Goal: Find specific fact: Find specific fact

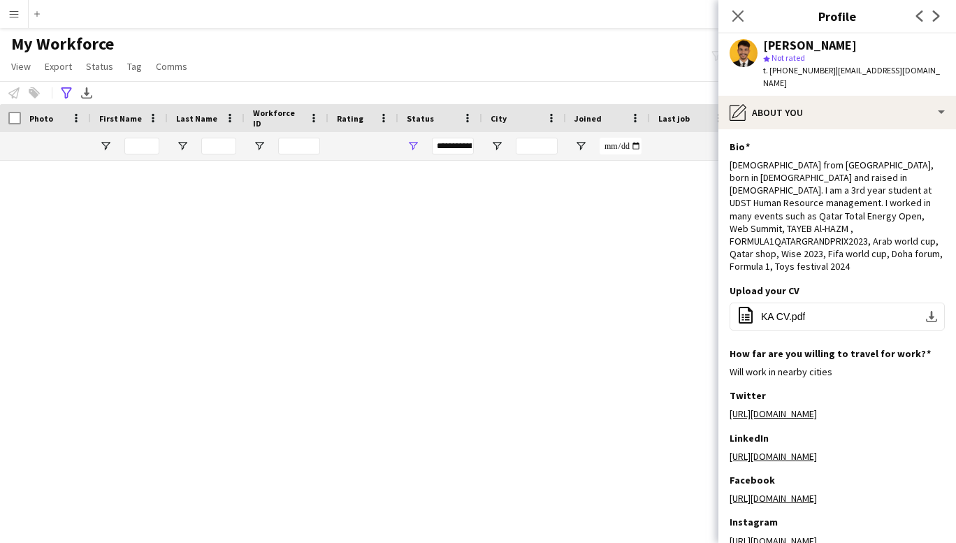
scroll to position [6939, 0]
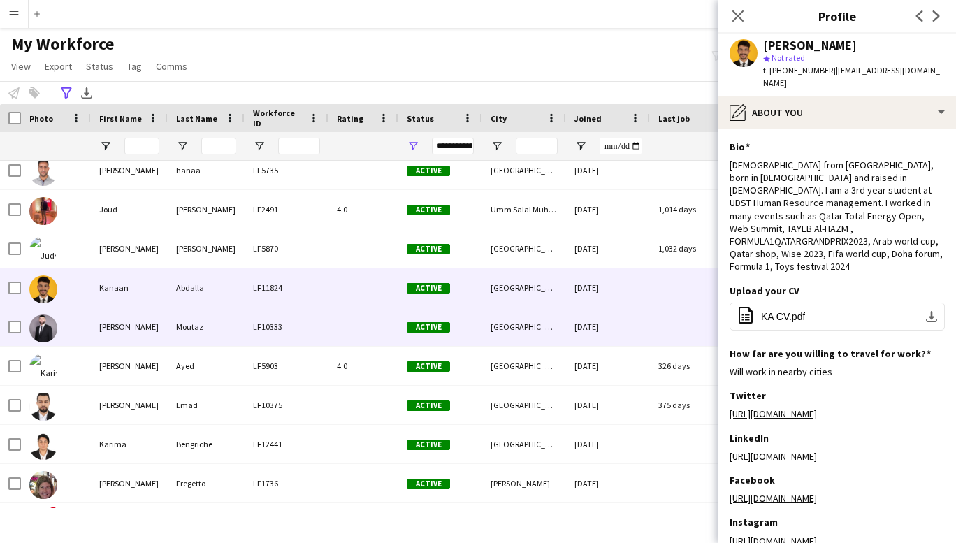
click at [127, 328] on div "[PERSON_NAME]" at bounding box center [129, 327] width 77 height 38
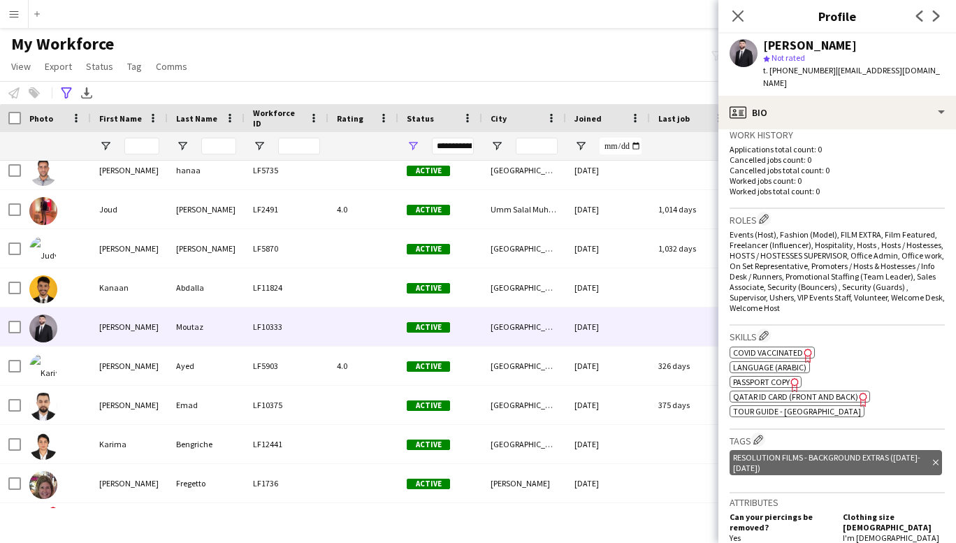
scroll to position [0, 0]
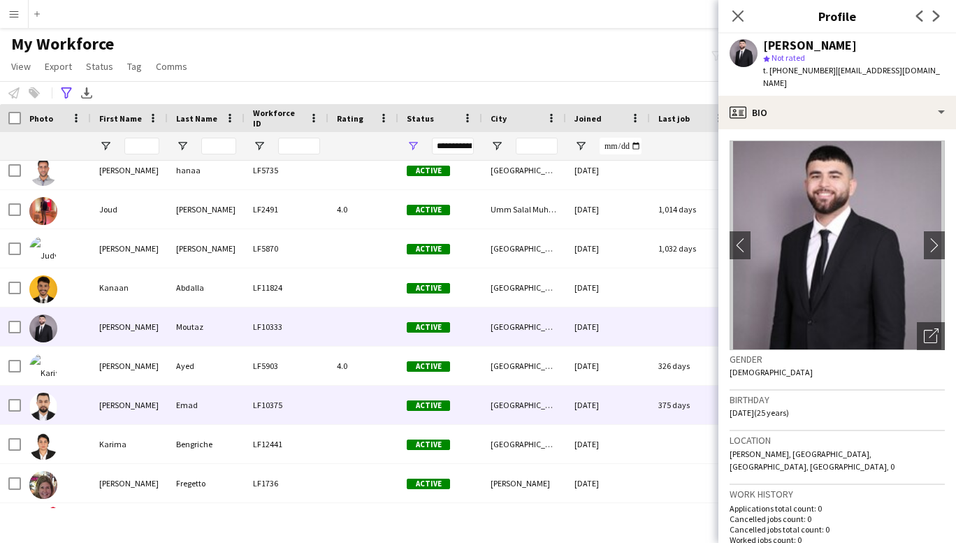
click at [130, 407] on div "[PERSON_NAME]" at bounding box center [129, 405] width 77 height 38
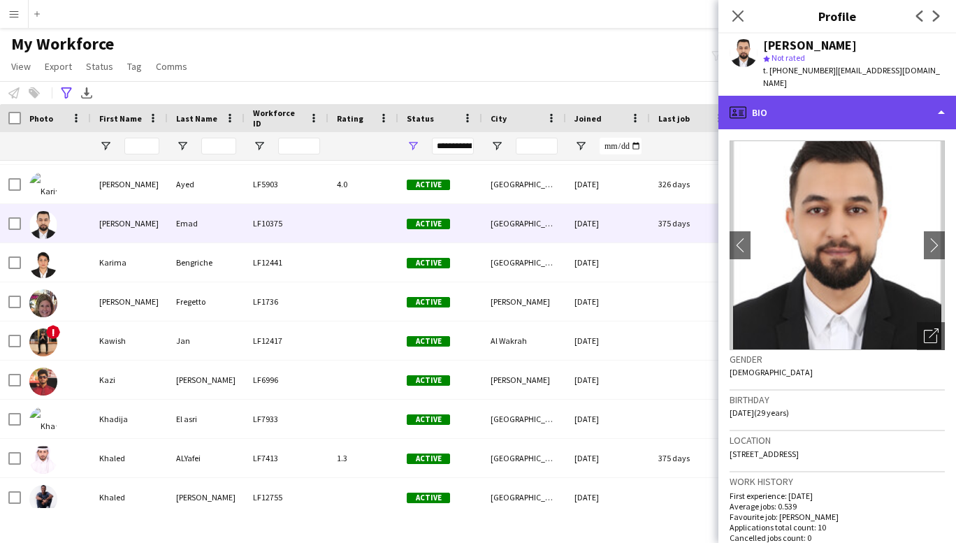
click at [912, 96] on div "profile Bio" at bounding box center [838, 113] width 238 height 34
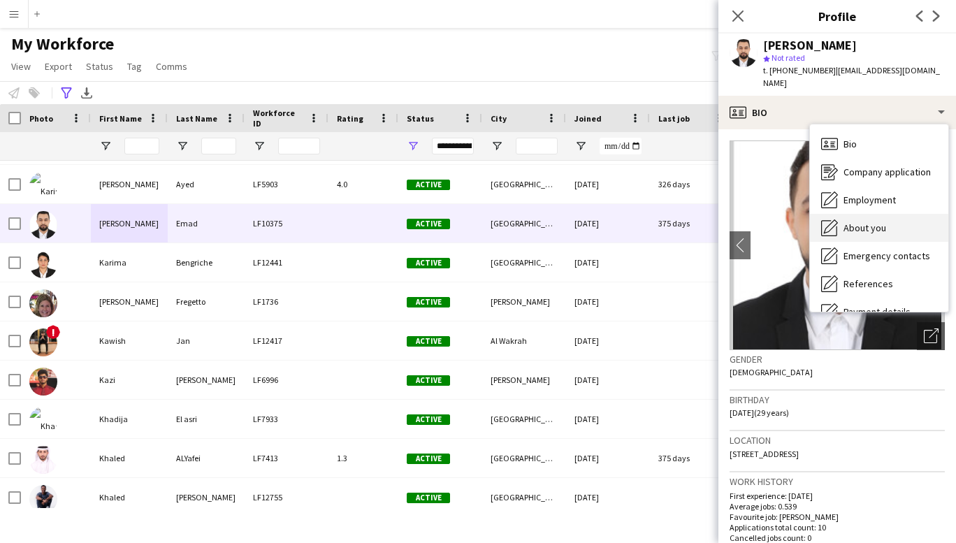
click at [854, 222] on span "About you" at bounding box center [865, 228] width 43 height 13
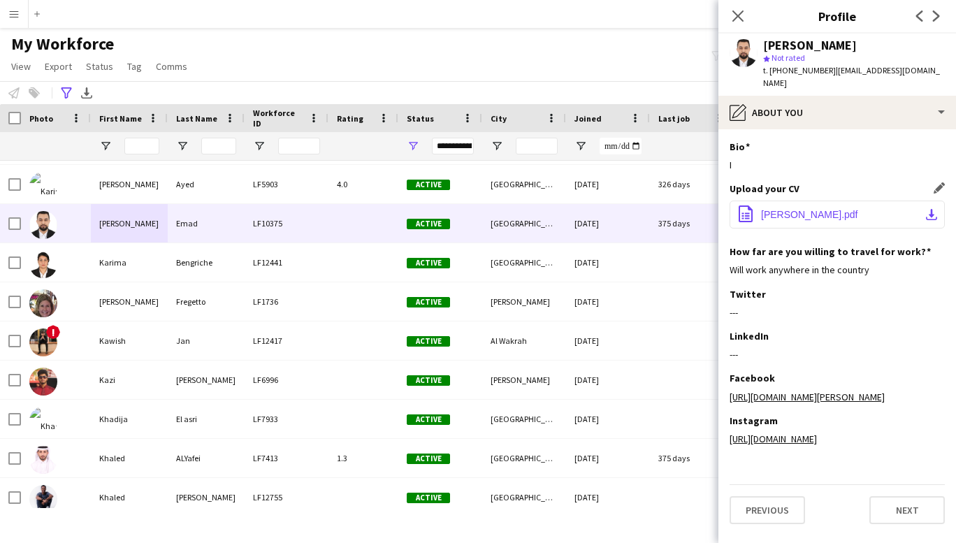
click at [845, 201] on button "office-file-sheet [PERSON_NAME].pdf download-bottom" at bounding box center [837, 215] width 215 height 28
click at [791, 209] on span "[PERSON_NAME].pdf" at bounding box center [809, 214] width 97 height 11
click at [805, 209] on span "[PERSON_NAME].pdf" at bounding box center [809, 214] width 97 height 11
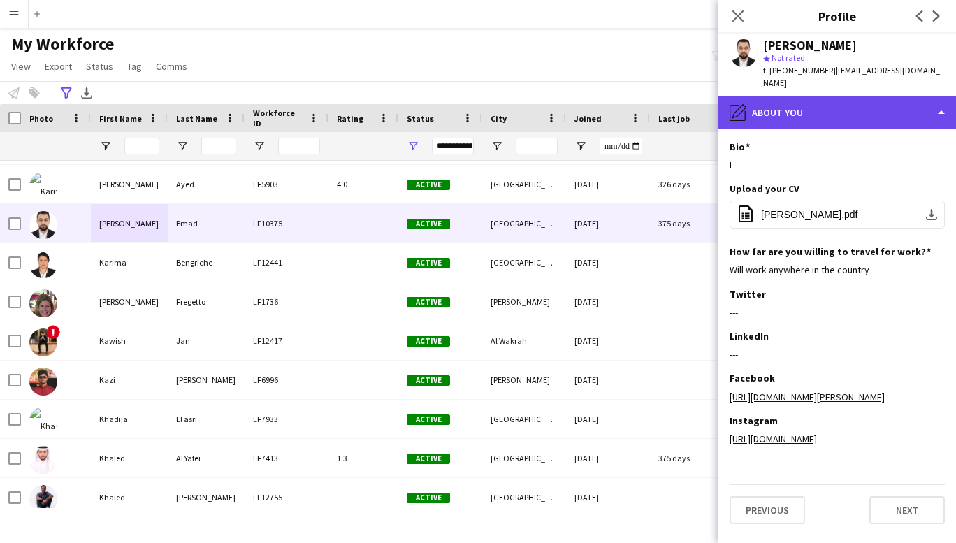
click at [898, 101] on div "pencil4 About you" at bounding box center [838, 113] width 238 height 34
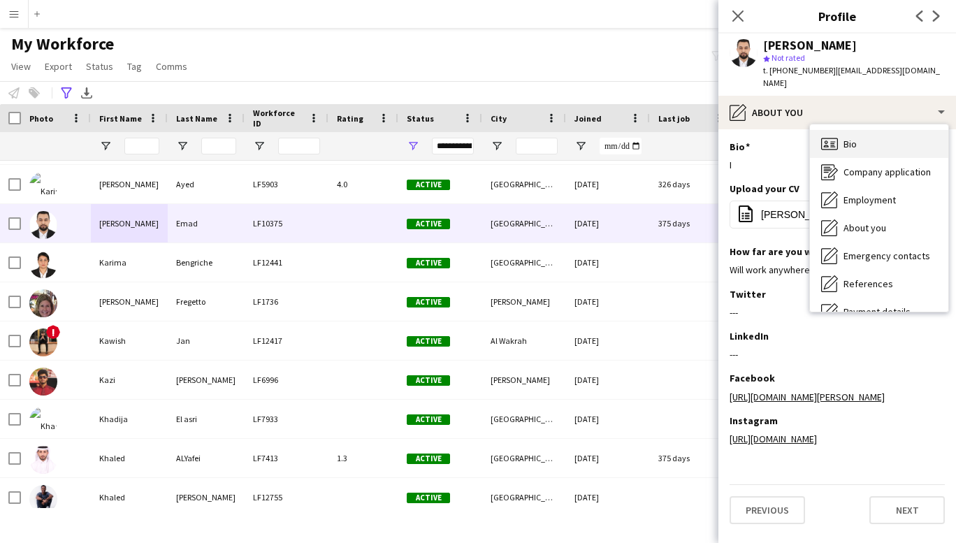
click at [873, 136] on div "Bio Bio" at bounding box center [879, 144] width 138 height 28
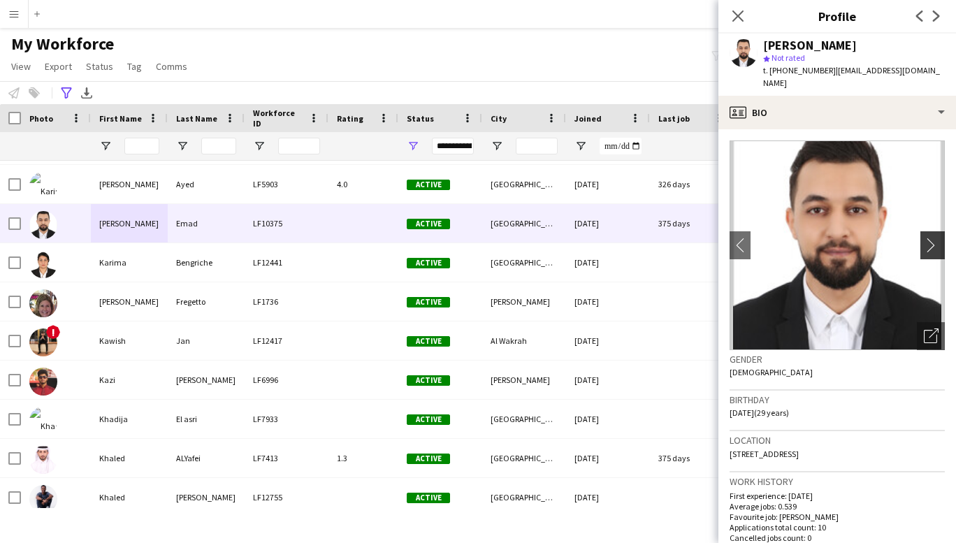
click at [928, 238] on app-icon "chevron-right" at bounding box center [935, 245] width 22 height 15
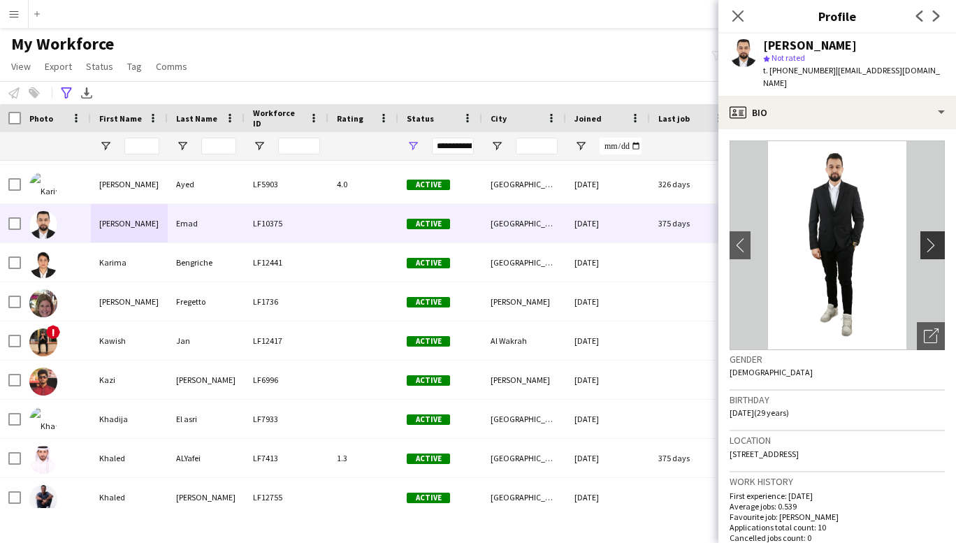
click at [928, 238] on app-icon "chevron-right" at bounding box center [935, 245] width 22 height 15
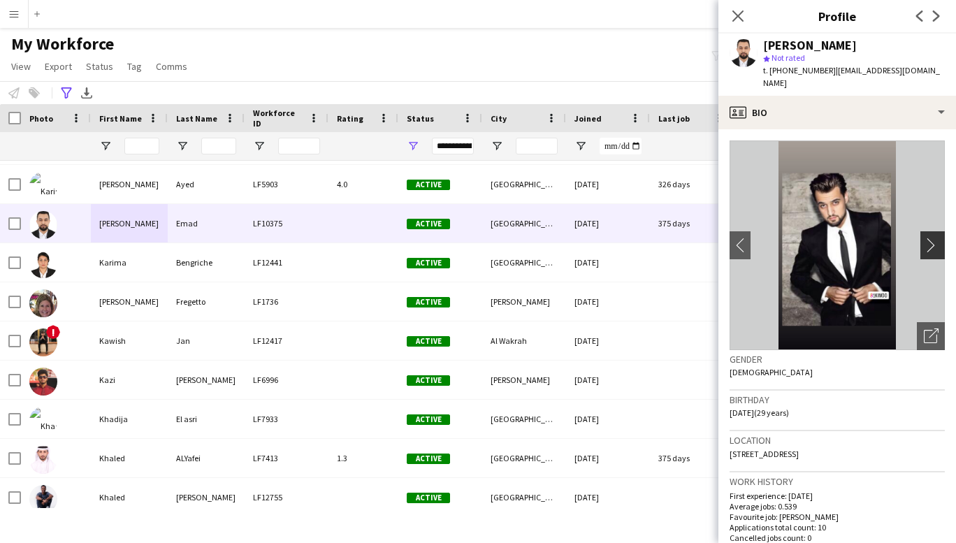
click at [928, 238] on app-icon "chevron-right" at bounding box center [935, 245] width 22 height 15
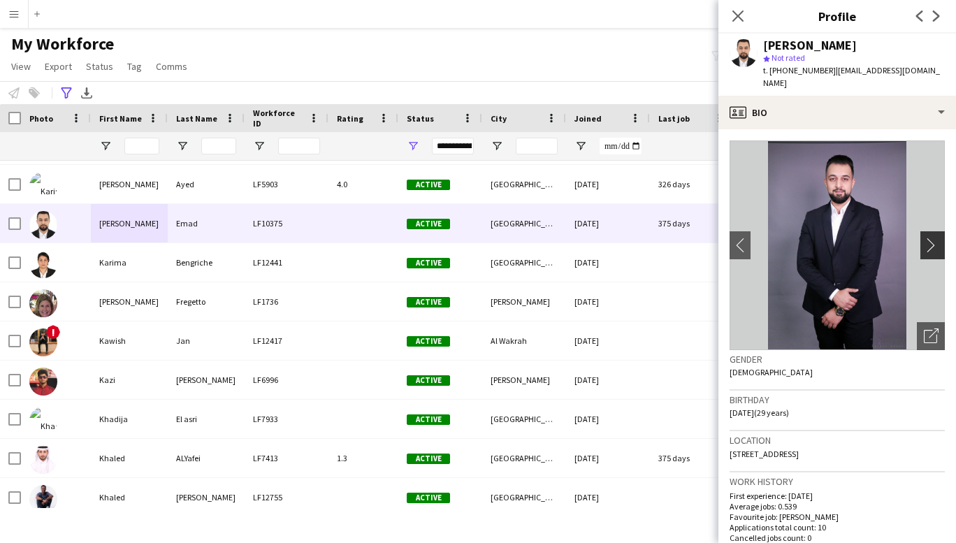
click at [928, 238] on app-icon "chevron-right" at bounding box center [935, 245] width 22 height 15
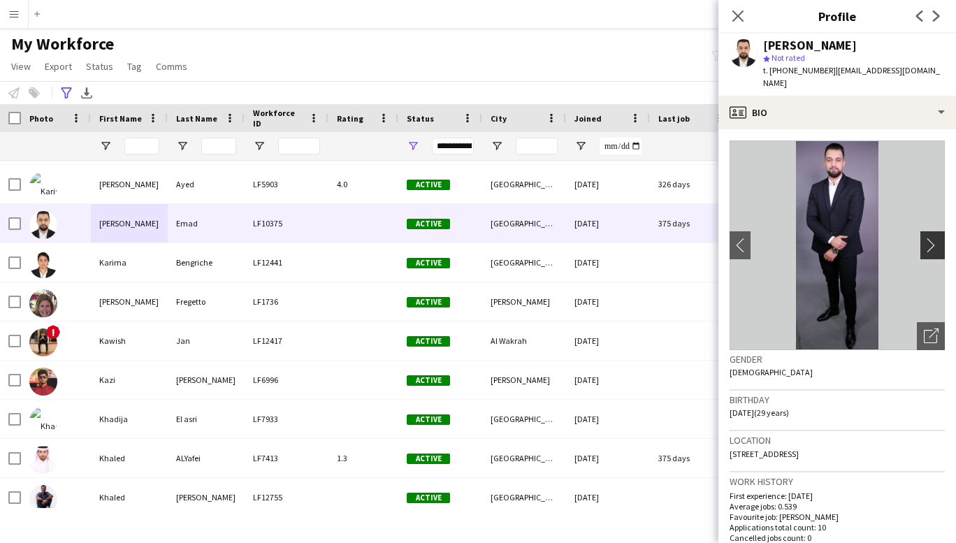
click at [928, 238] on app-icon "chevron-right" at bounding box center [935, 245] width 22 height 15
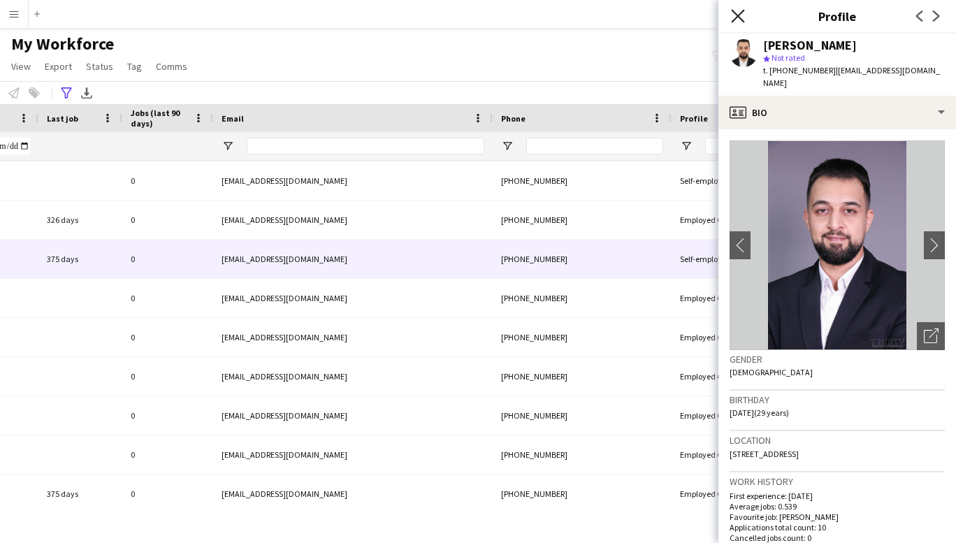
click at [738, 16] on icon at bounding box center [737, 15] width 13 height 13
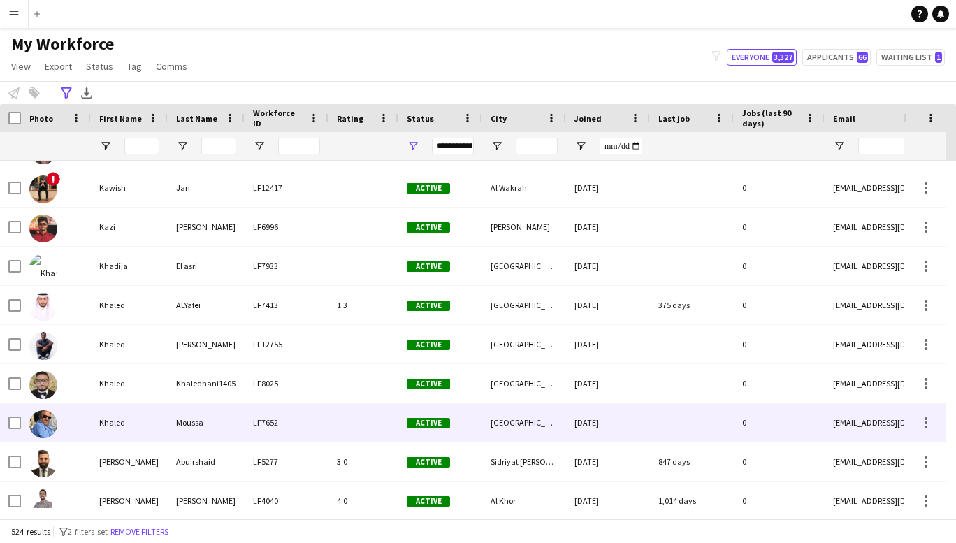
scroll to position [7293, 0]
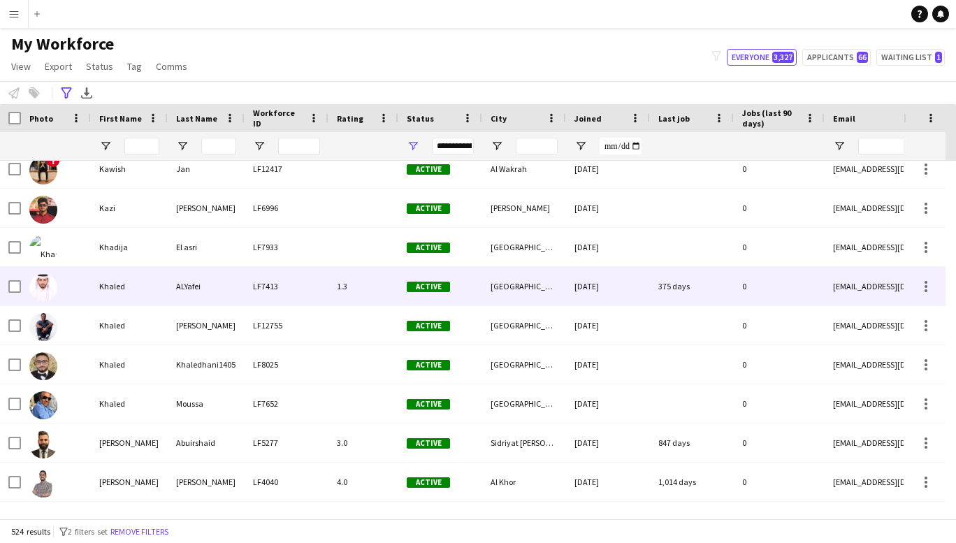
click at [122, 283] on div "Khaled" at bounding box center [129, 286] width 77 height 38
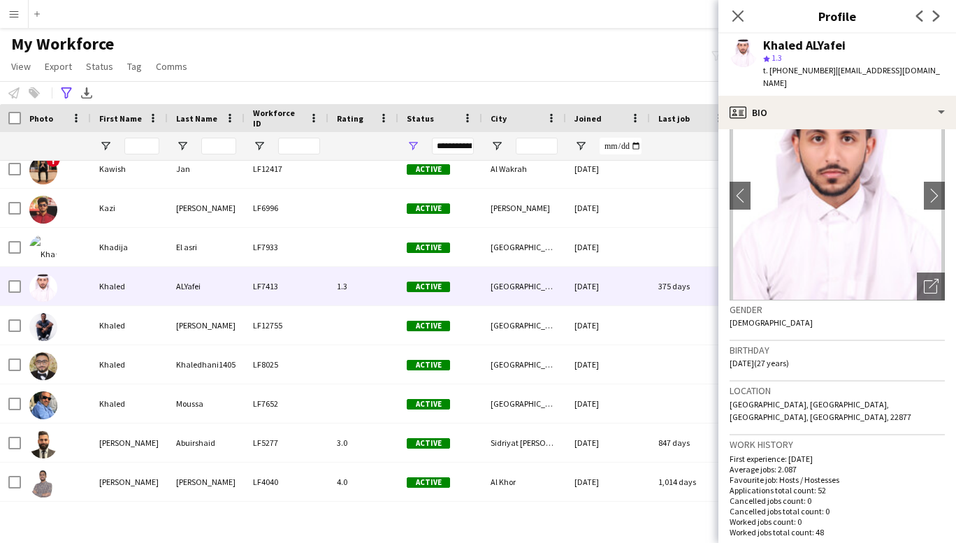
scroll to position [0, 0]
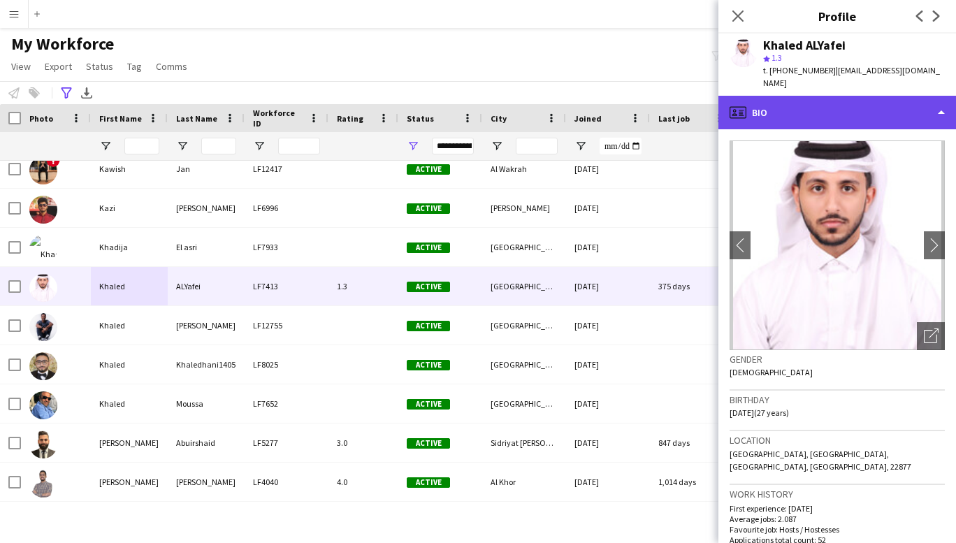
click at [920, 108] on div "profile Bio" at bounding box center [838, 113] width 238 height 34
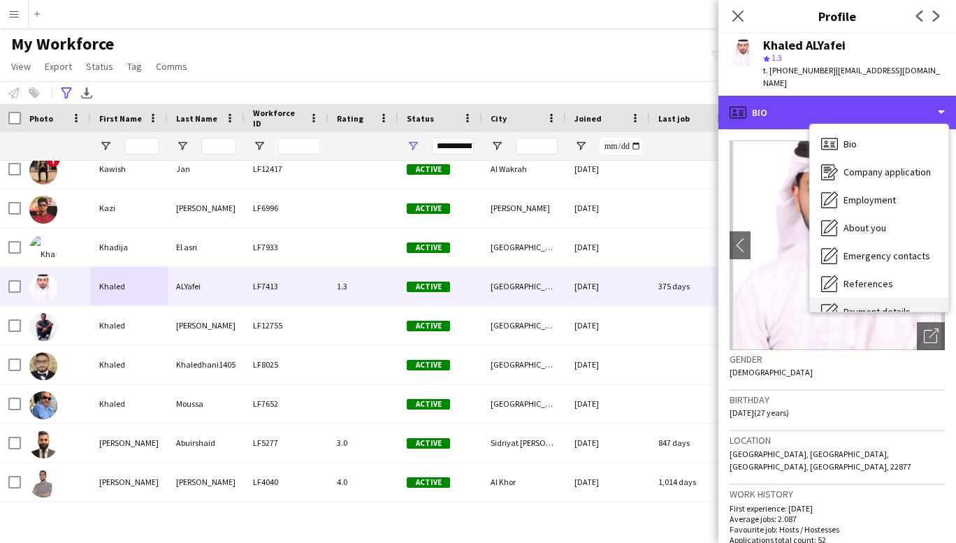
scroll to position [131, 0]
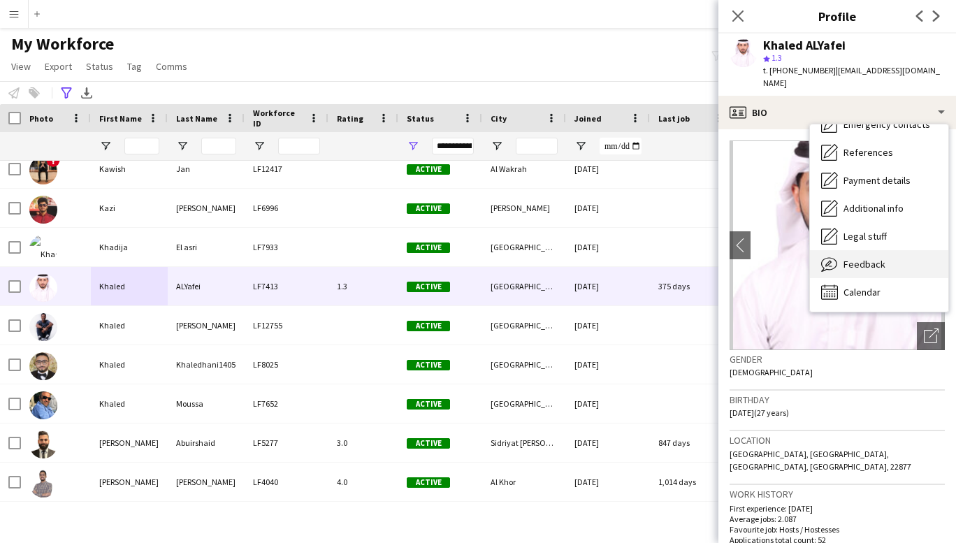
click at [866, 258] on span "Feedback" at bounding box center [865, 264] width 42 height 13
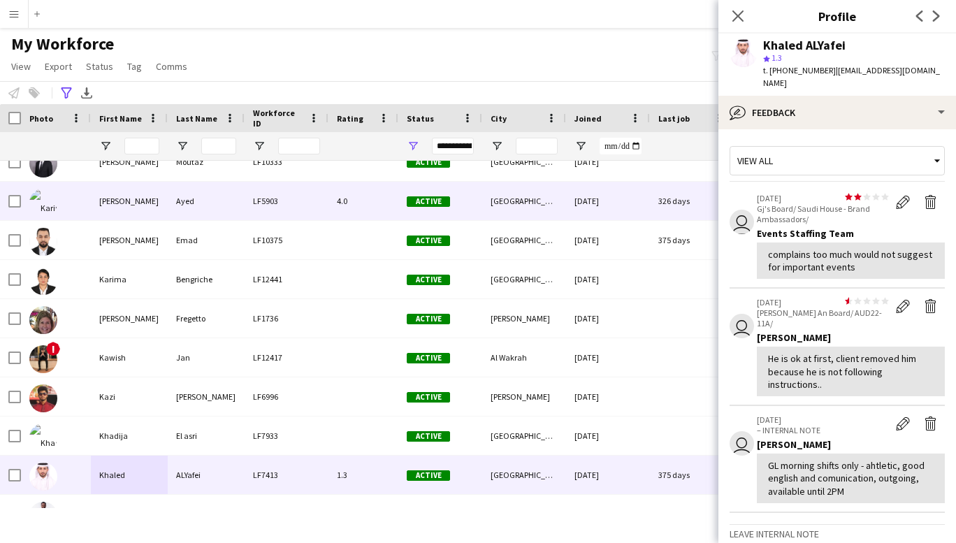
scroll to position [7101, 0]
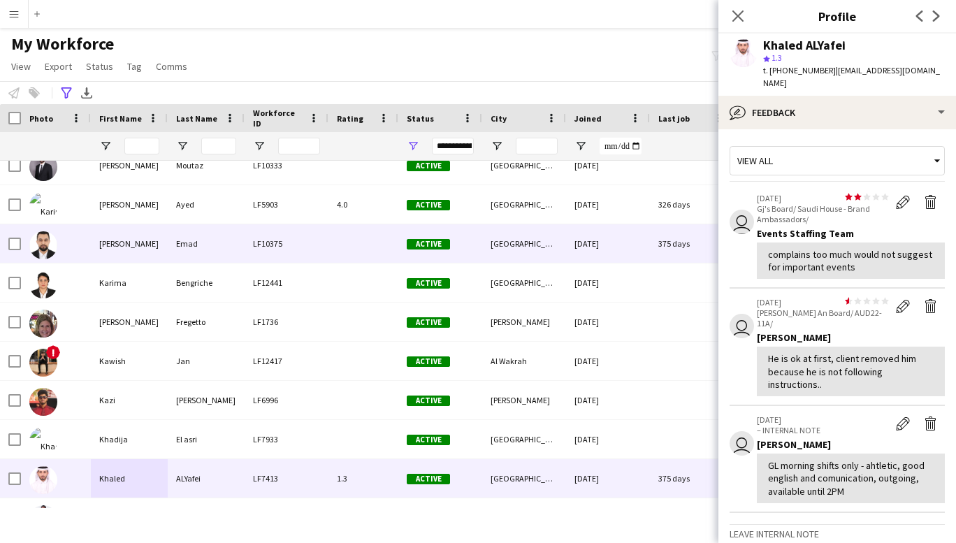
click at [157, 243] on div "[PERSON_NAME]" at bounding box center [129, 243] width 77 height 38
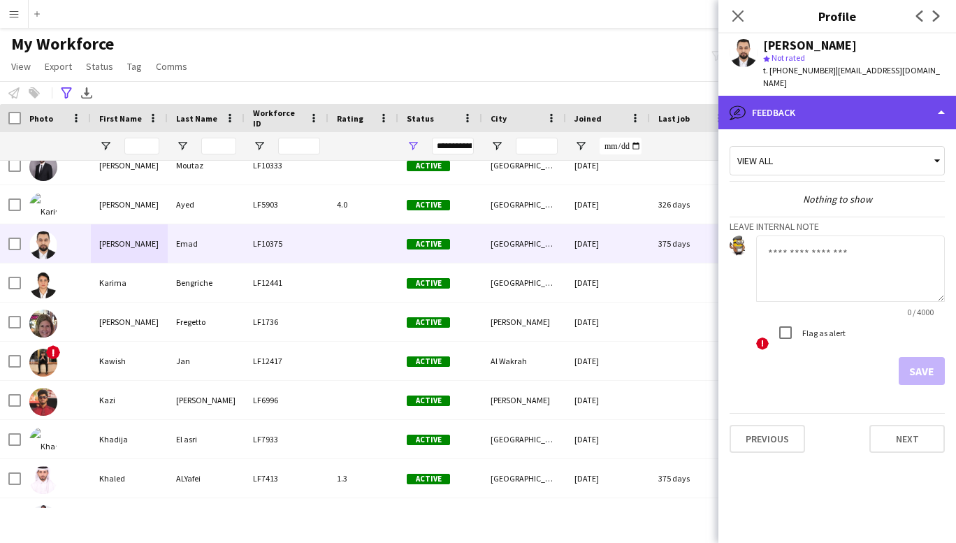
click at [887, 104] on div "bubble-pencil Feedback" at bounding box center [838, 113] width 238 height 34
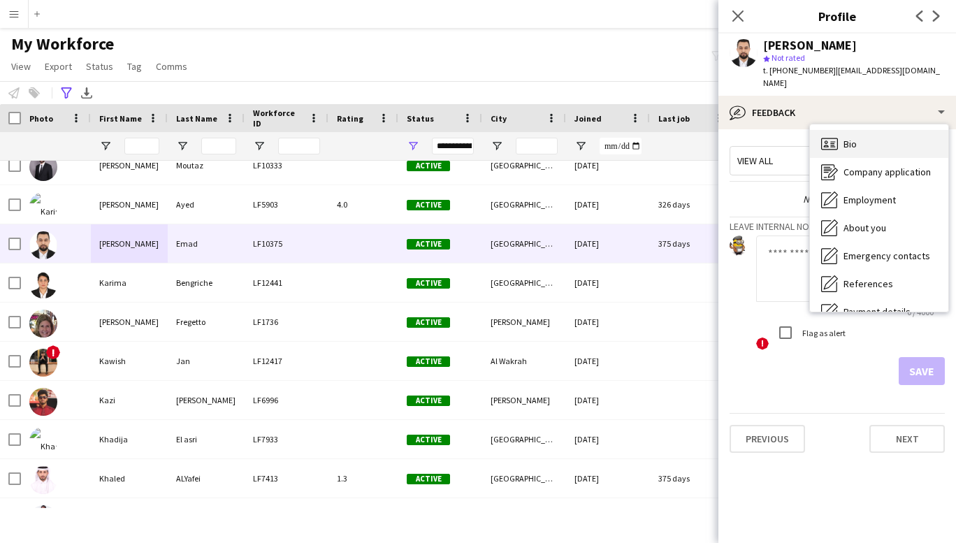
click at [877, 130] on div "Bio Bio" at bounding box center [879, 144] width 138 height 28
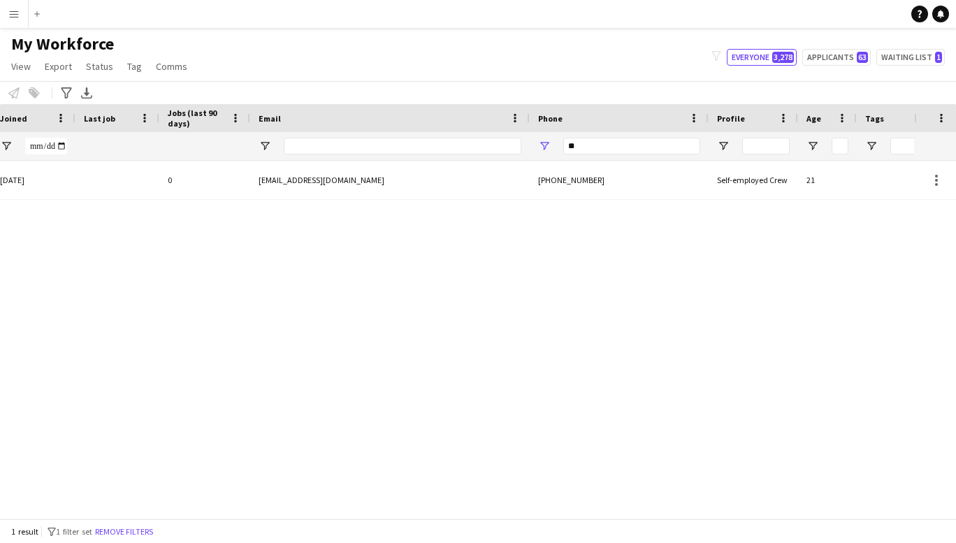
type input "*"
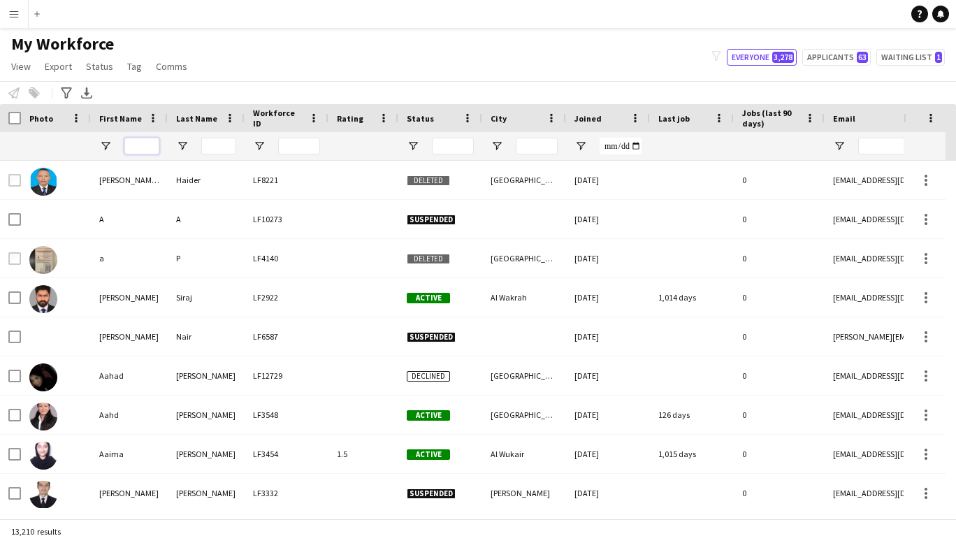
click at [145, 141] on input "First Name Filter Input" at bounding box center [141, 146] width 35 height 17
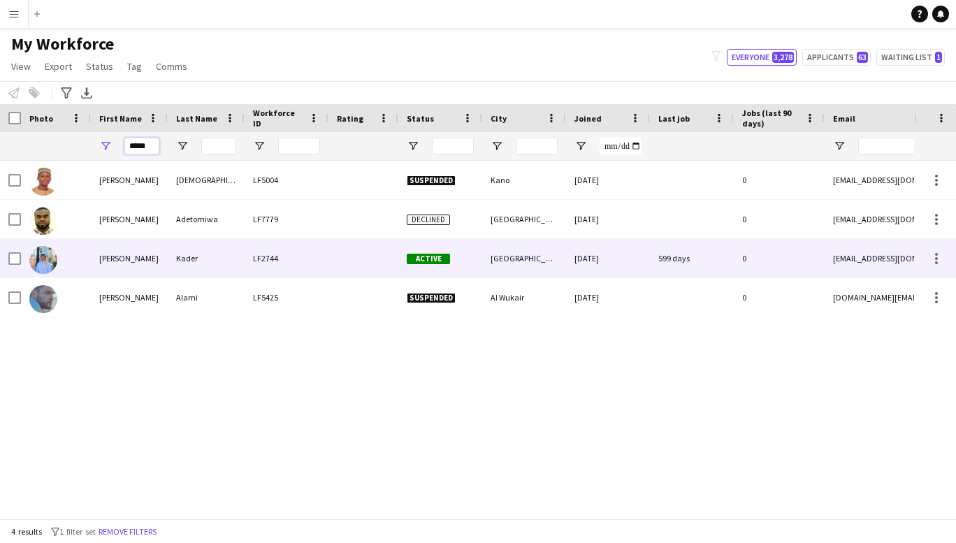
type input "*****"
click at [110, 253] on div "Idris" at bounding box center [129, 258] width 77 height 38
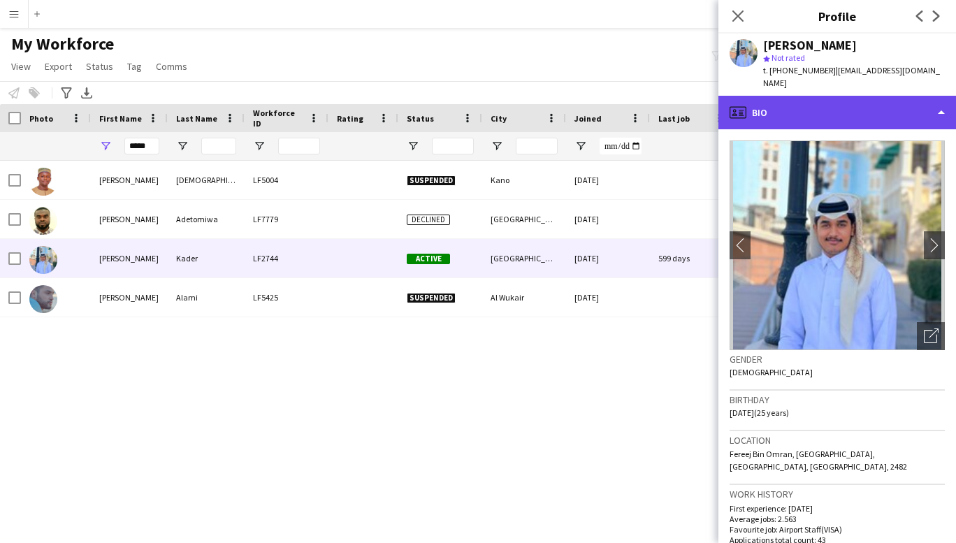
click at [935, 99] on div "profile Bio" at bounding box center [838, 113] width 238 height 34
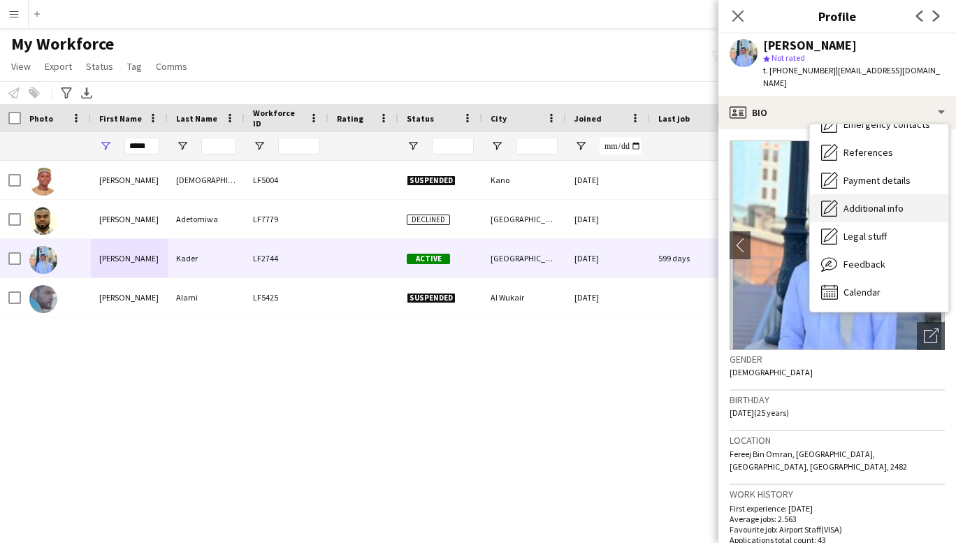
click at [877, 202] on span "Additional info" at bounding box center [874, 208] width 60 height 13
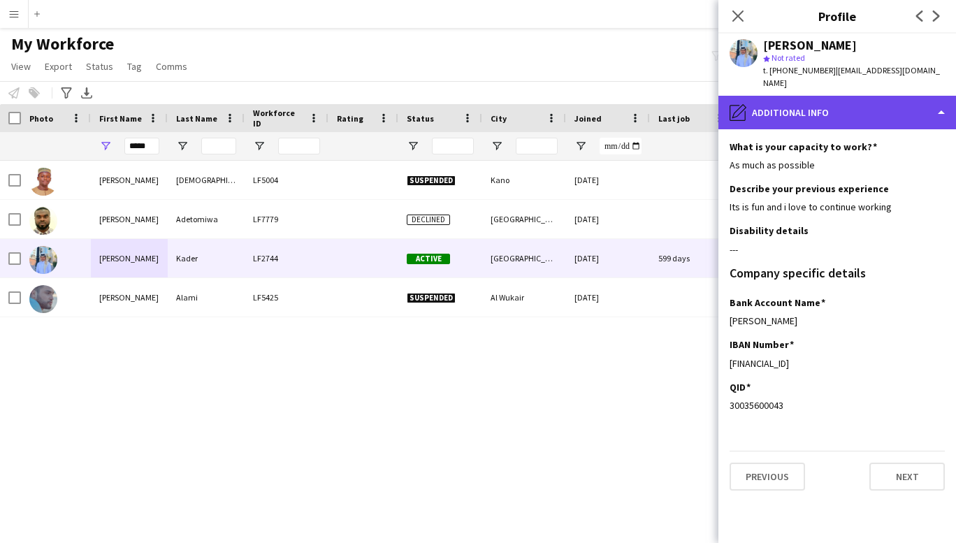
click at [880, 105] on div "pencil4 Additional info" at bounding box center [838, 113] width 238 height 34
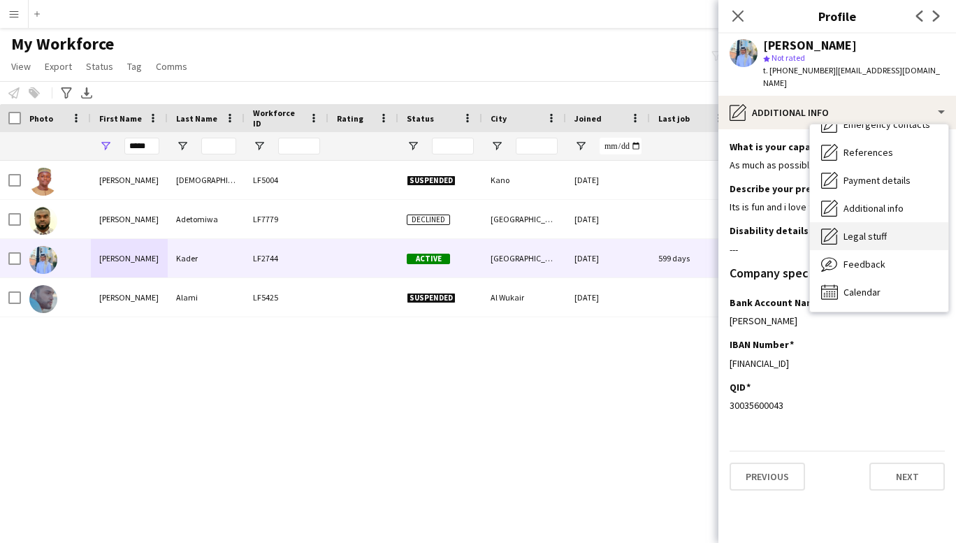
click at [860, 230] on div "Legal stuff Legal stuff" at bounding box center [879, 236] width 138 height 28
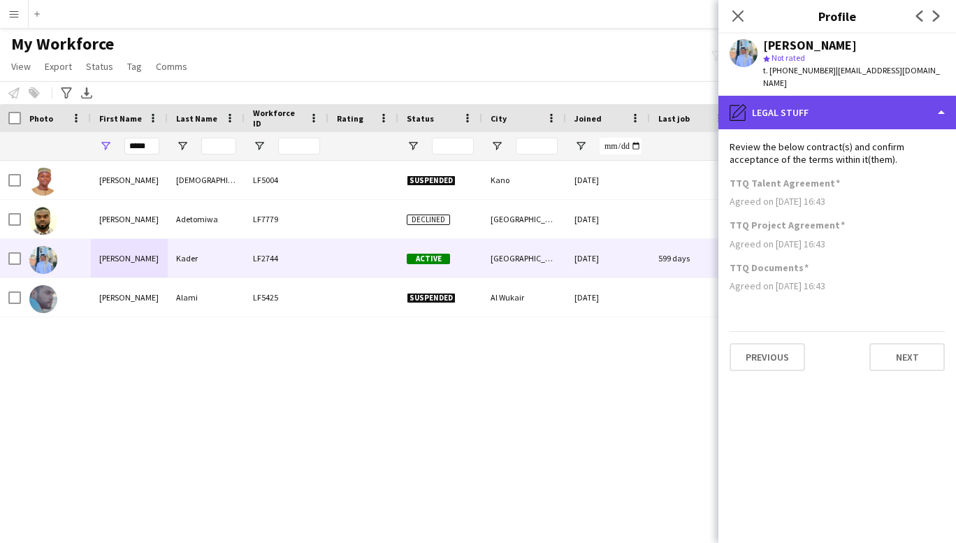
click at [882, 102] on div "pencil4 Legal stuff" at bounding box center [838, 113] width 238 height 34
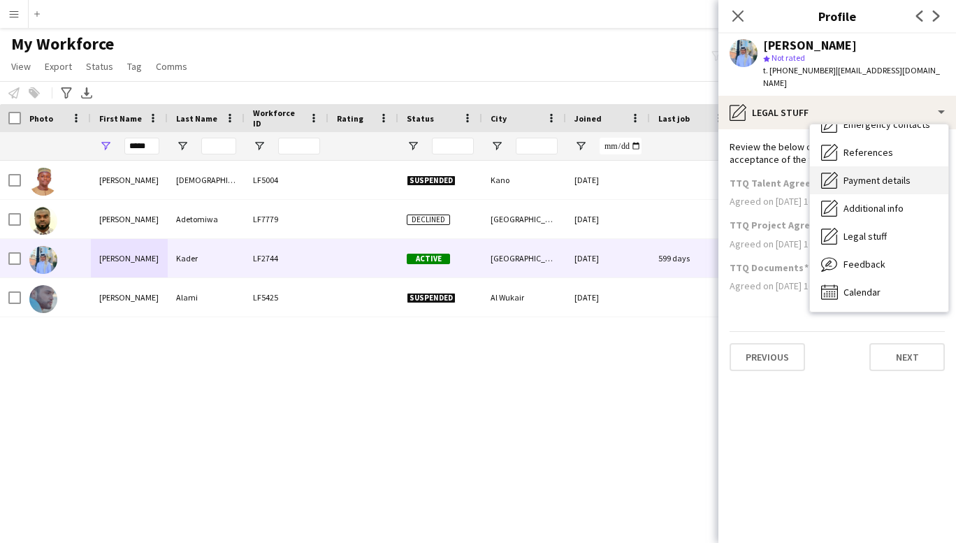
click at [874, 174] on span "Payment details" at bounding box center [877, 180] width 67 height 13
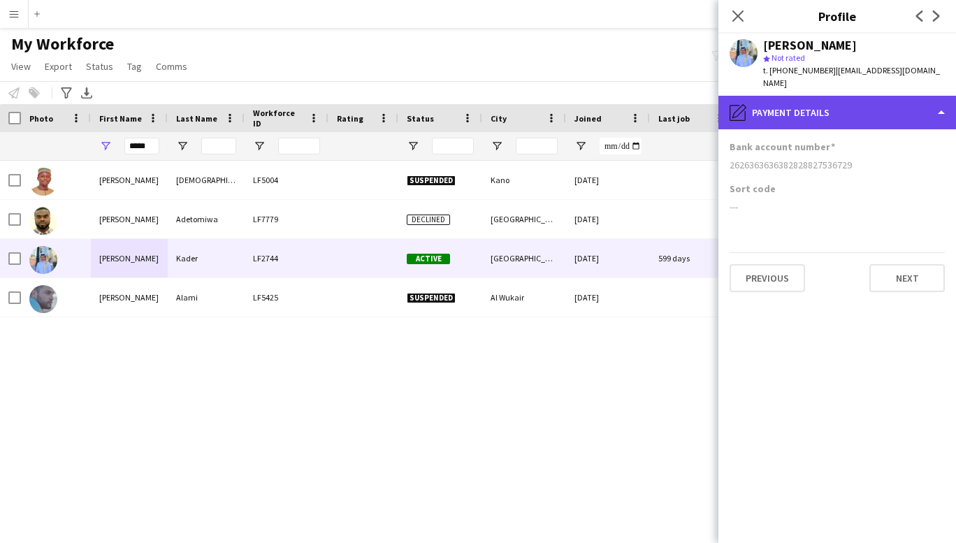
click at [898, 109] on div "pencil4 Payment details" at bounding box center [838, 113] width 238 height 34
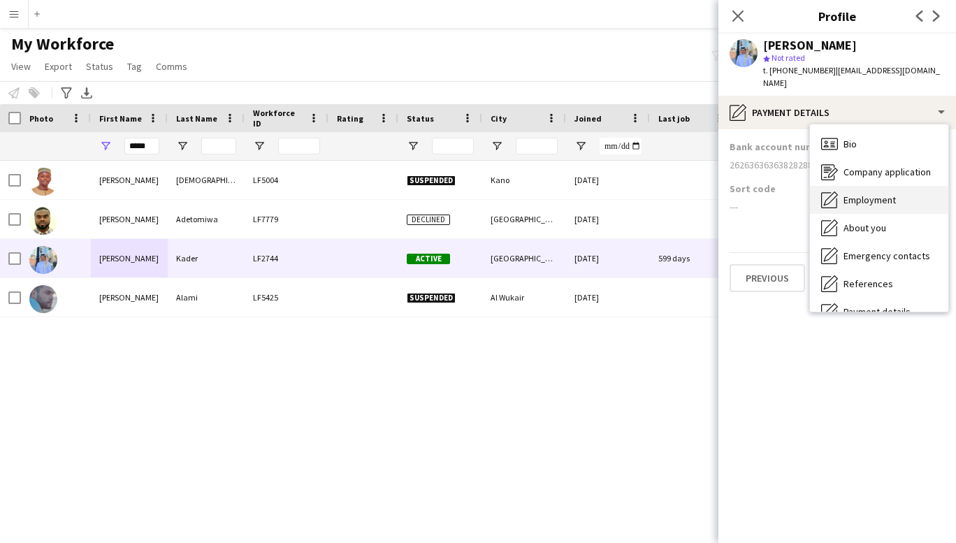
click at [874, 194] on span "Employment" at bounding box center [870, 200] width 52 height 13
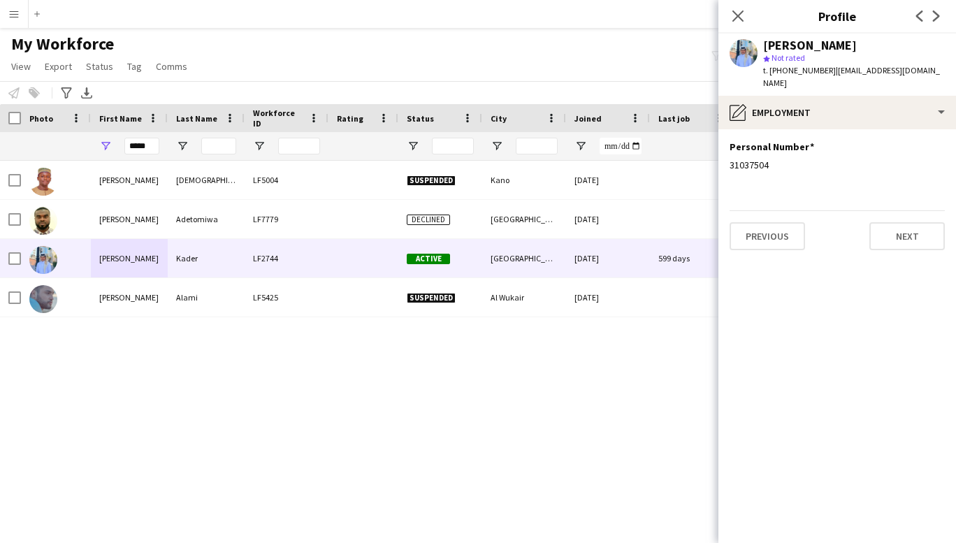
drag, startPoint x: 774, startPoint y: 150, endPoint x: 726, endPoint y: 154, distance: 48.4
click at [726, 154] on app-section-data-types "Personal Number Edit this field 31037504 Previous Next" at bounding box center [838, 336] width 238 height 414
copy div "31037504"
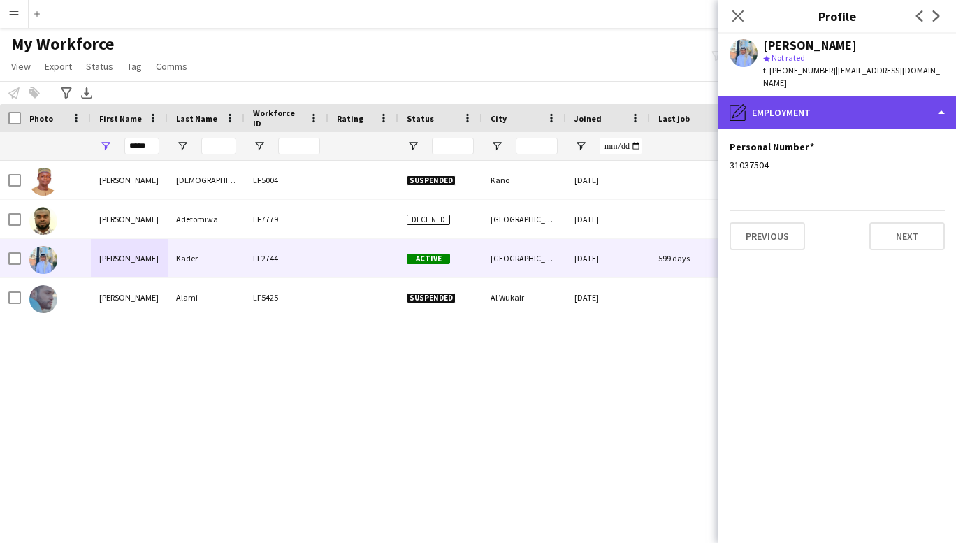
click at [900, 104] on div "pencil4 Employment" at bounding box center [838, 113] width 238 height 34
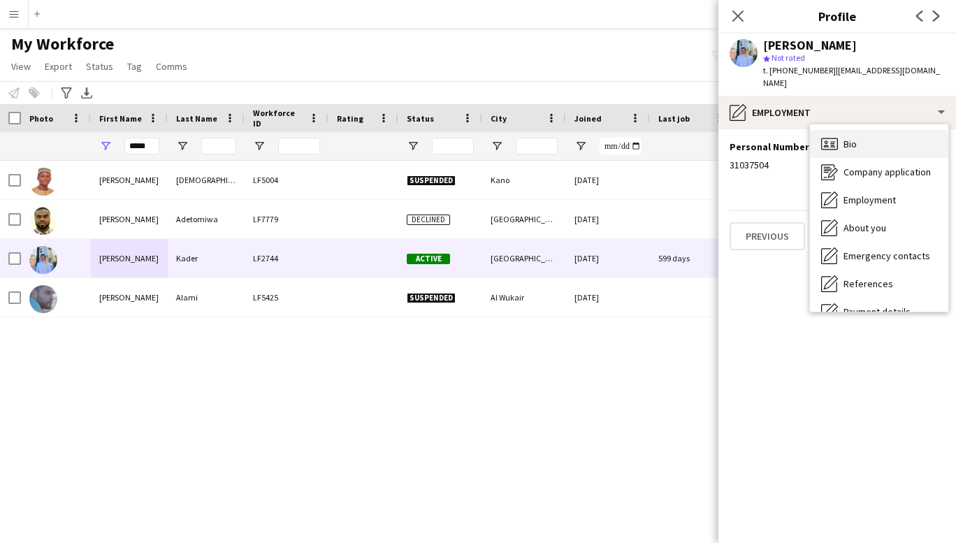
click at [861, 130] on div "Bio Bio" at bounding box center [879, 144] width 138 height 28
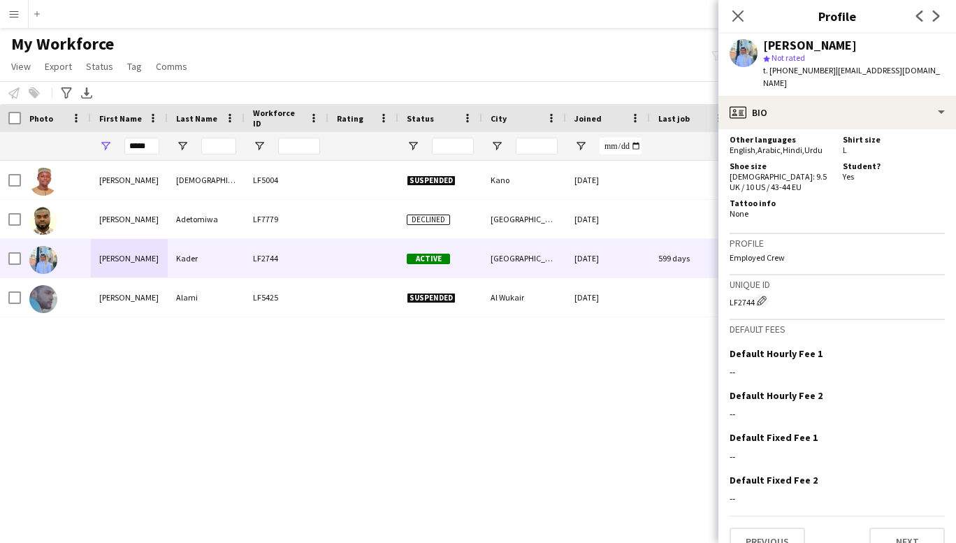
scroll to position [663, 0]
